Goal: Transaction & Acquisition: Purchase product/service

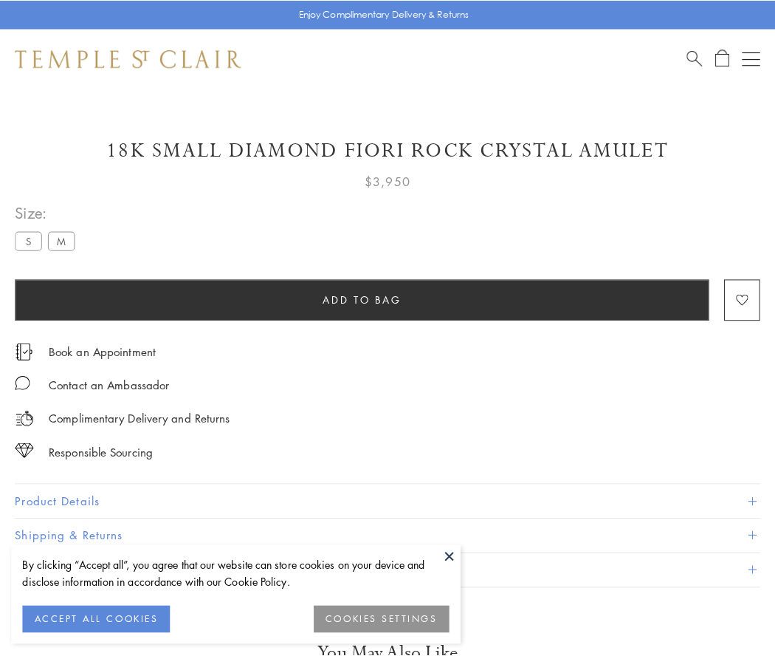
scroll to position [63, 0]
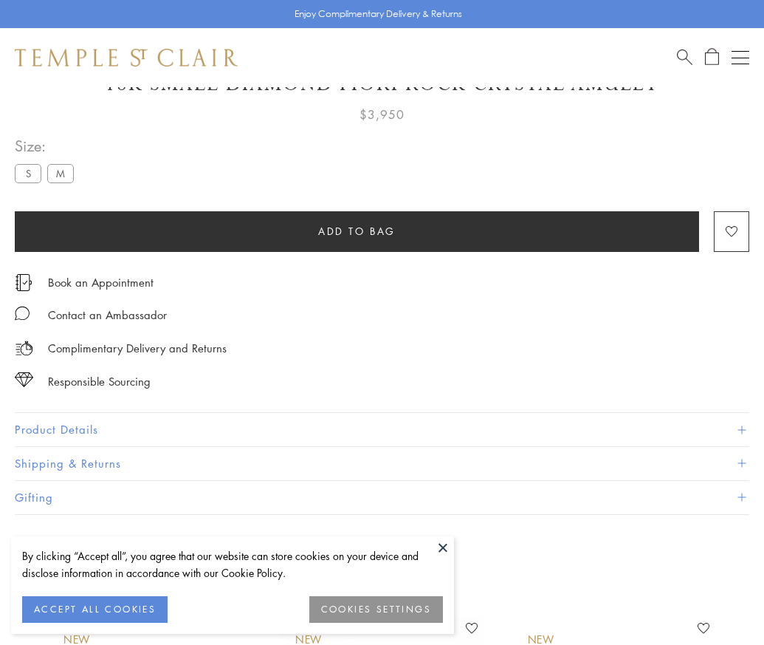
click at [357, 230] on span "Add to bag" at bounding box center [357, 231] width 78 height 16
